Goal: Find specific page/section: Find specific page/section

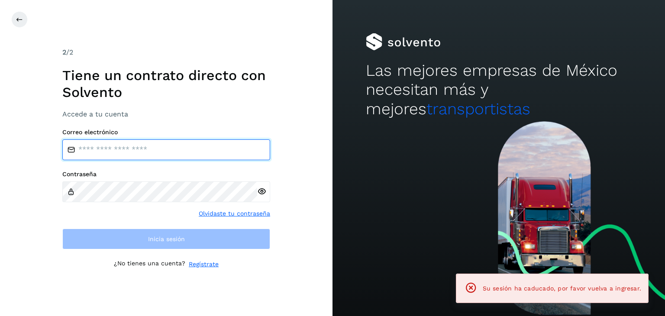
click at [152, 148] on input "email" at bounding box center [166, 149] width 208 height 21
type input "**********"
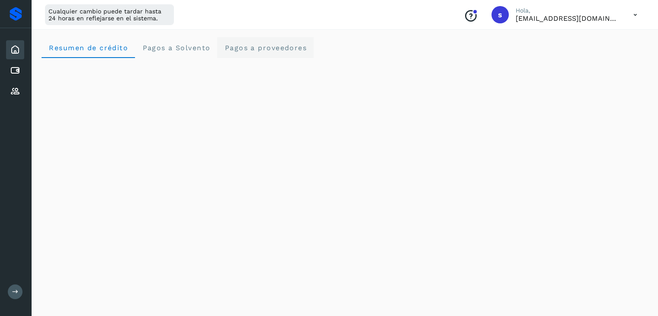
click at [269, 49] on span "Pagos a proveedores" at bounding box center [265, 48] width 83 height 8
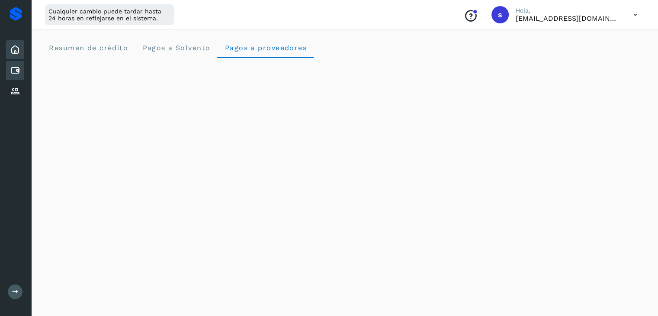
click at [17, 73] on icon at bounding box center [15, 70] width 10 height 10
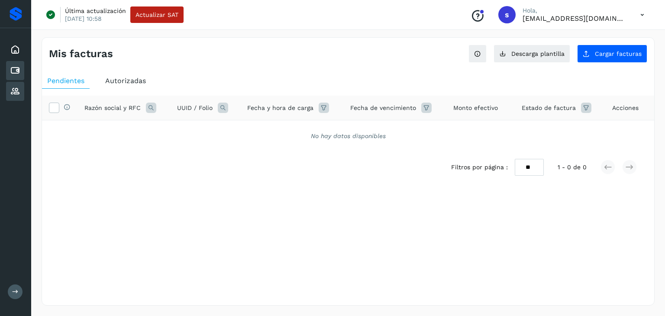
click at [12, 90] on icon at bounding box center [15, 91] width 10 height 10
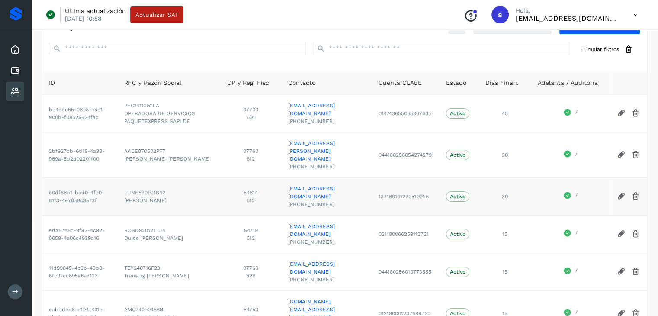
scroll to position [43, 0]
